Goal: Navigation & Orientation: Find specific page/section

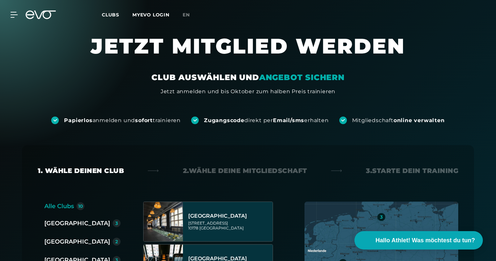
click at [152, 16] on link "MYEVO LOGIN" at bounding box center [150, 15] width 37 height 6
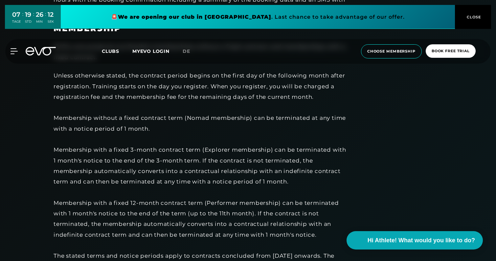
scroll to position [470, 0]
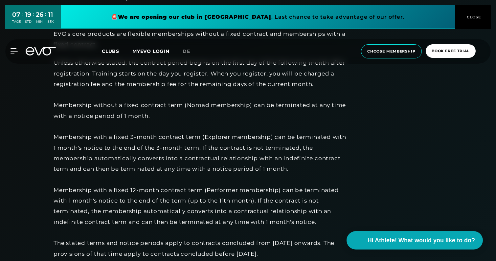
click at [257, 138] on div "Unless otherwise stated, the contract period begins on the first day of the fol…" at bounding box center [202, 159] width 296 height 202
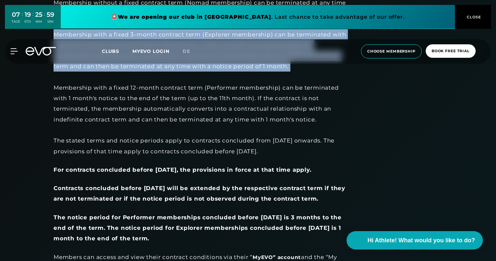
scroll to position [576, 0]
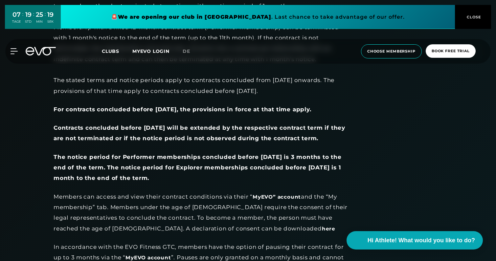
scroll to position [636, 0]
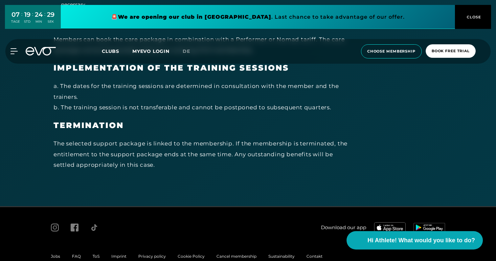
scroll to position [3605, 0]
